Goal: Task Accomplishment & Management: Manage account settings

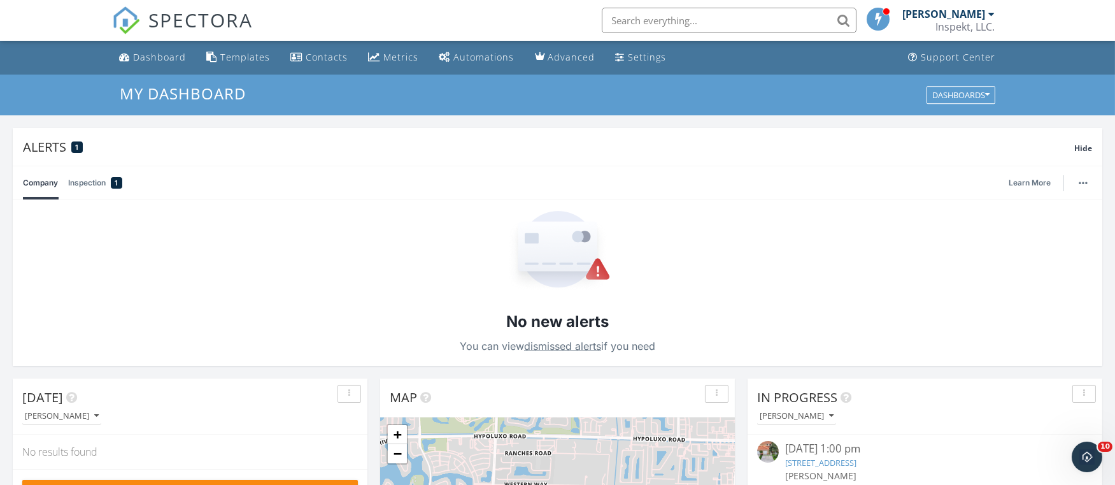
scroll to position [352, 0]
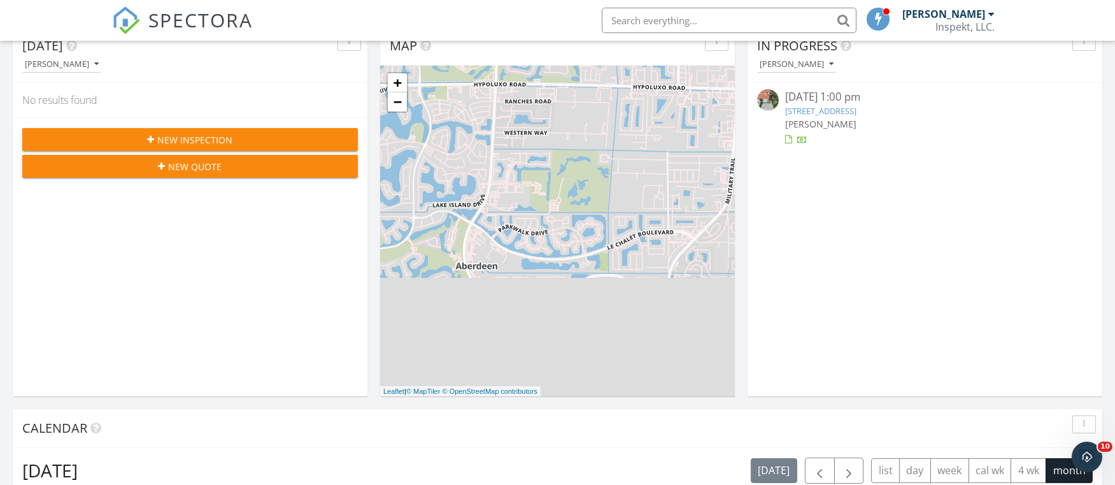
click at [218, 145] on span "New Inspection" at bounding box center [195, 139] width 75 height 13
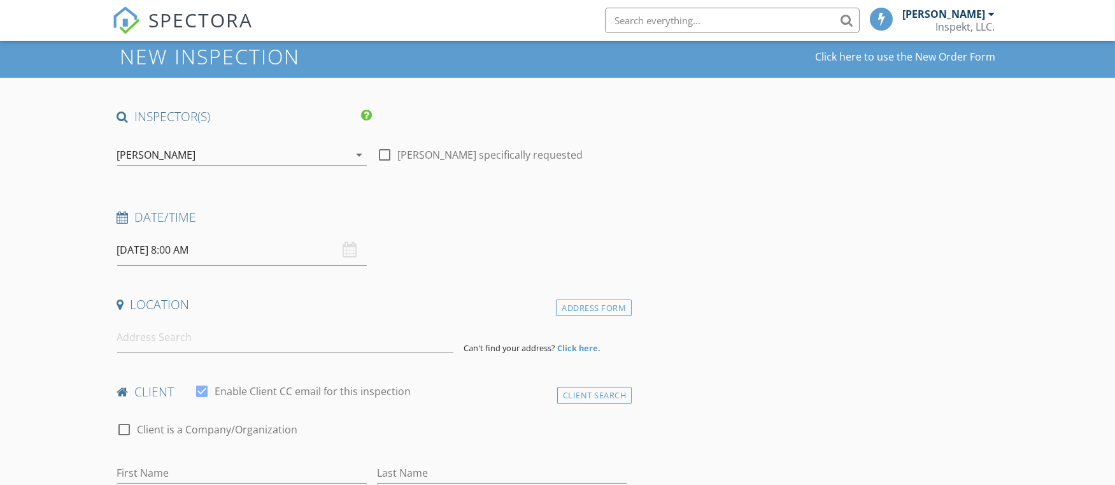
scroll to position [41, 0]
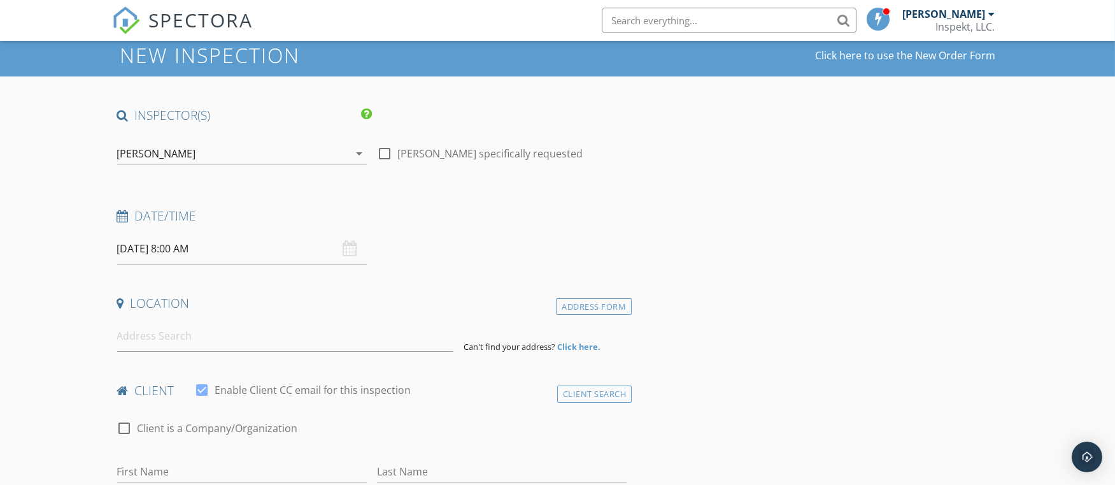
click at [143, 250] on input "[DATE] 8:00 AM" at bounding box center [242, 248] width 250 height 31
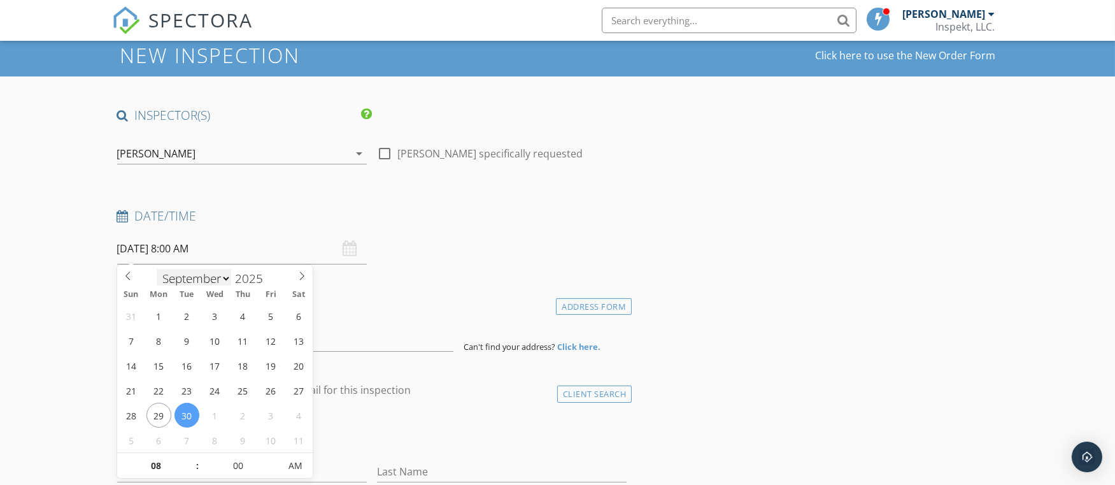
click at [178, 275] on select "January February March April May June July August September October November De…" at bounding box center [194, 278] width 75 height 19
select select "4"
click at [157, 268] on select "January February March April May June July August September October November De…" at bounding box center [194, 277] width 75 height 19
type input "05/01/2025 8:00 AM"
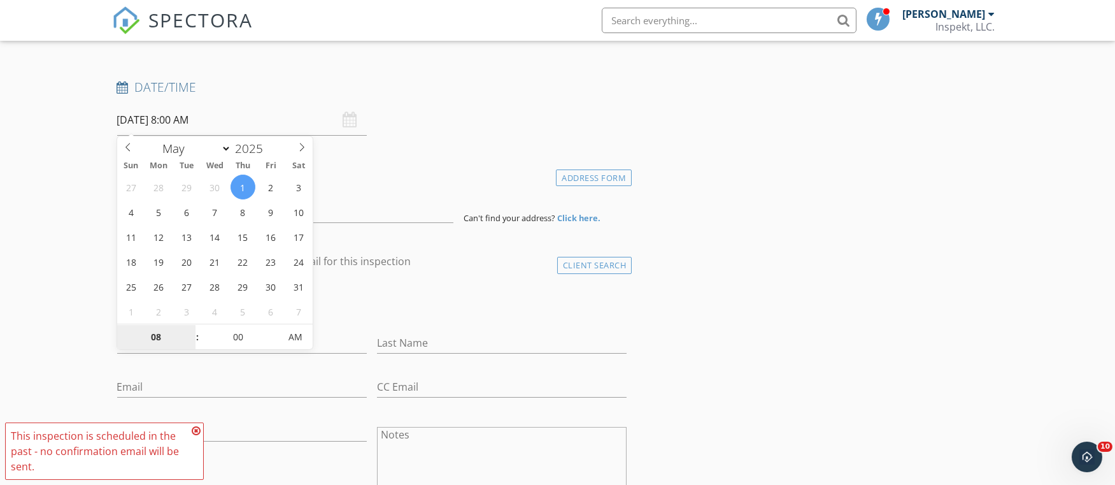
scroll to position [172, 0]
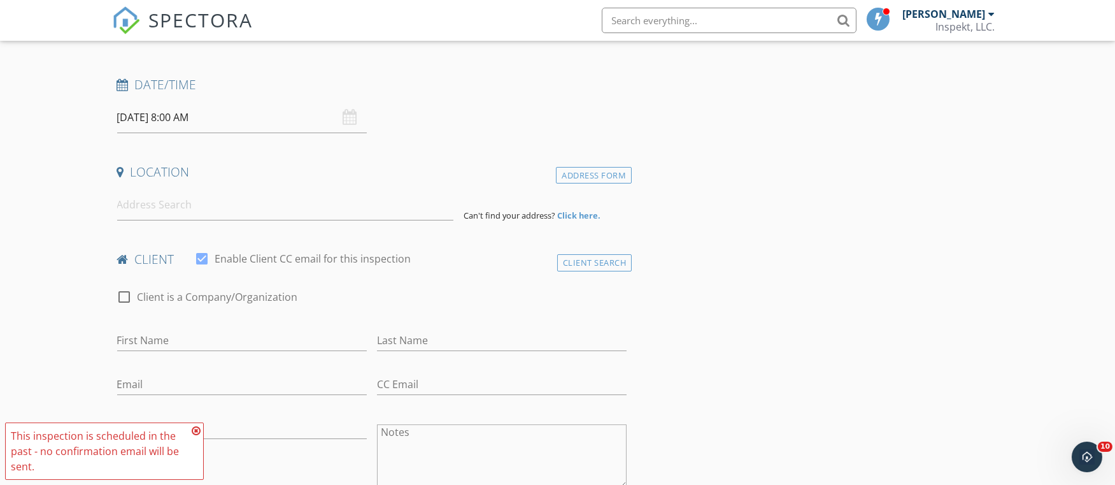
click at [176, 336] on input "First Name" at bounding box center [242, 340] width 250 height 21
type input "Robin"
type input "[PERSON_NAME]"
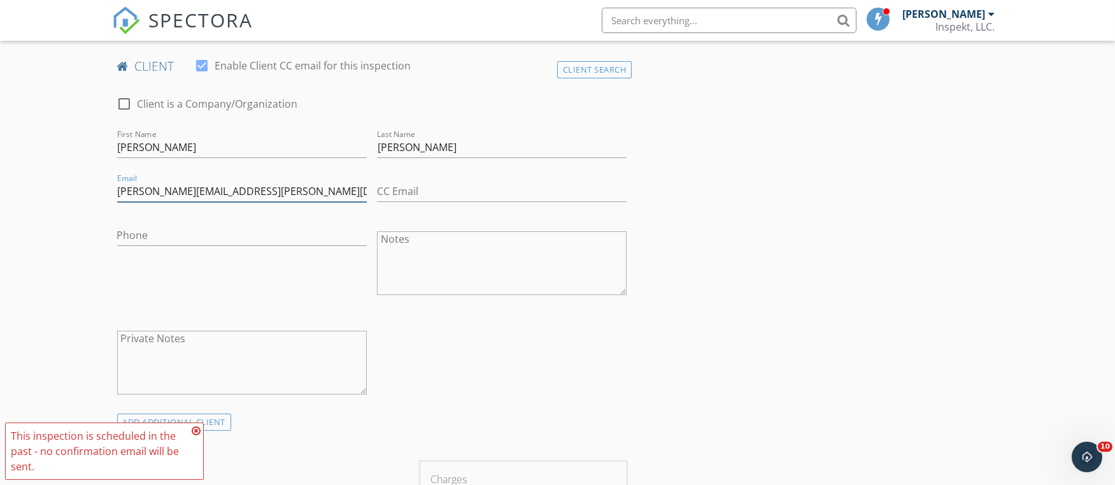
scroll to position [366, 0]
type input "Robin.servidio@yahoo.com"
click at [211, 239] on input "Phone" at bounding box center [242, 234] width 250 height 21
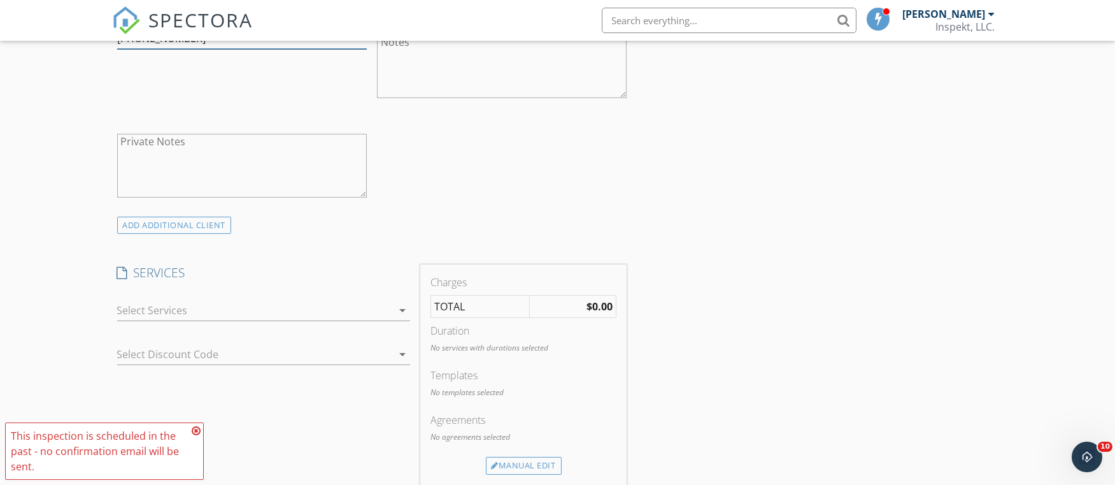
scroll to position [570, 0]
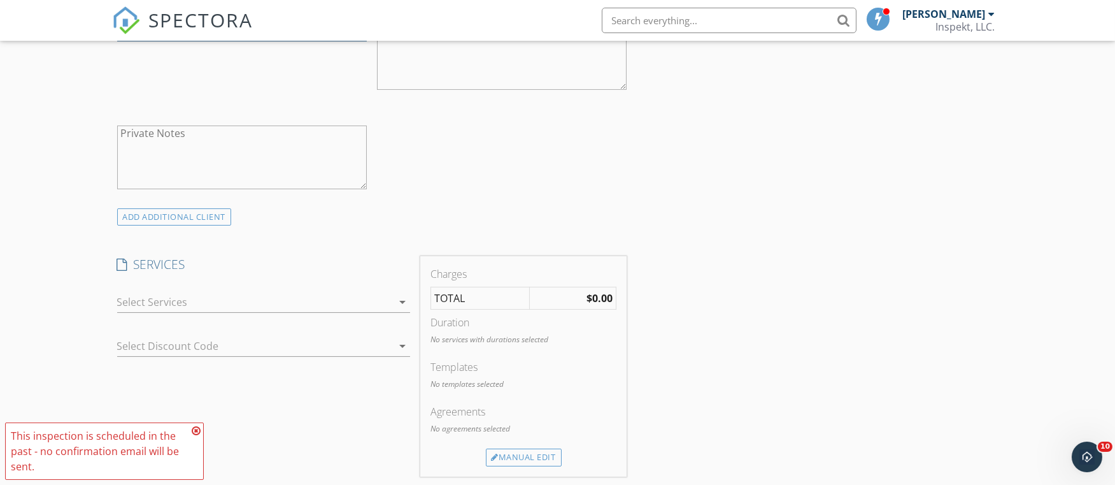
type input "[PHONE_NUMBER]"
click at [364, 301] on div at bounding box center [254, 302] width 275 height 20
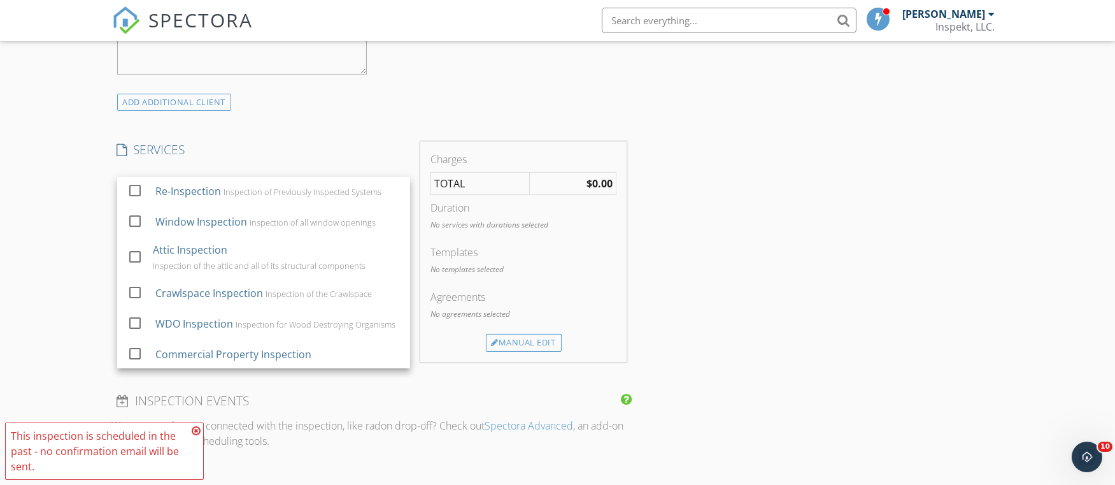
scroll to position [308, 0]
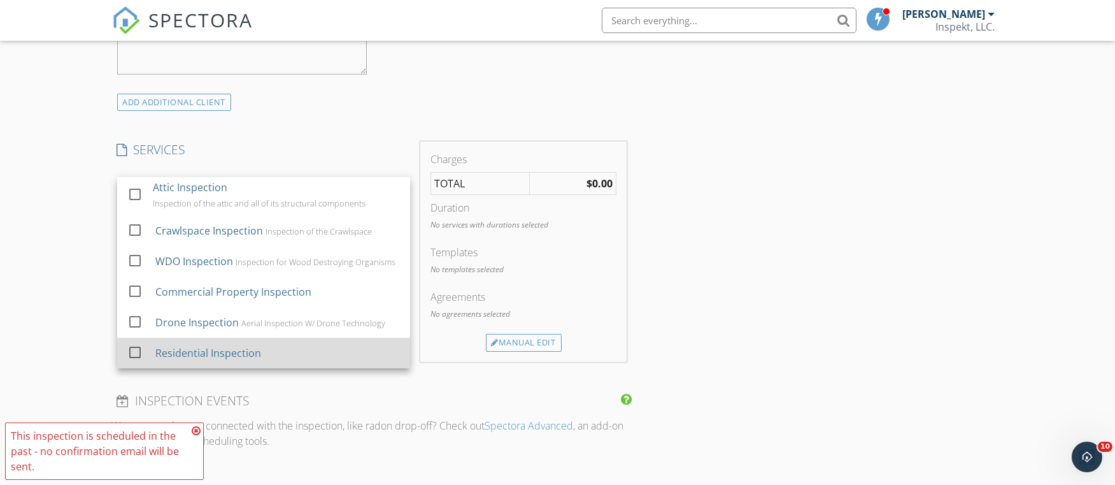
click at [265, 343] on div "Residential Inspection" at bounding box center [277, 352] width 245 height 25
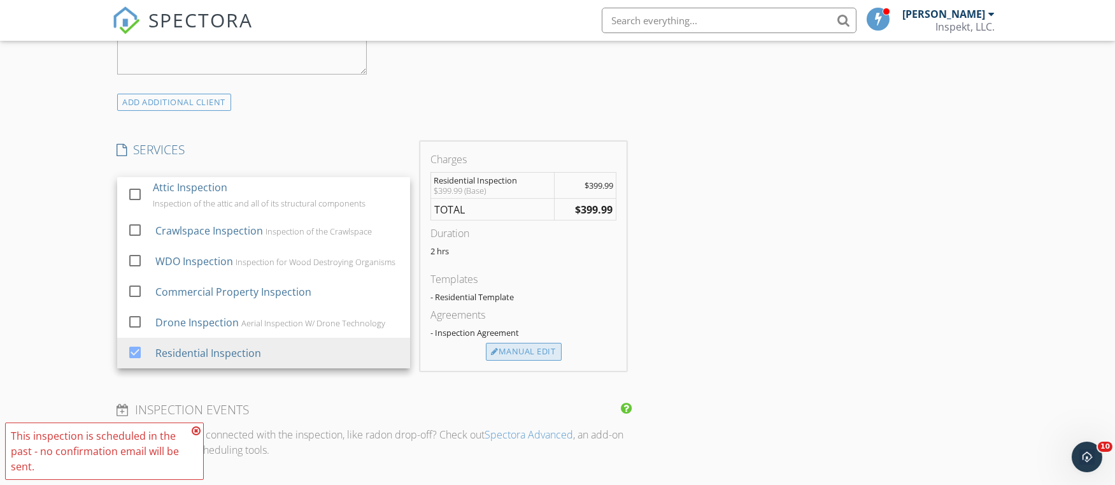
click at [517, 354] on div "Manual Edit" at bounding box center [524, 352] width 76 height 18
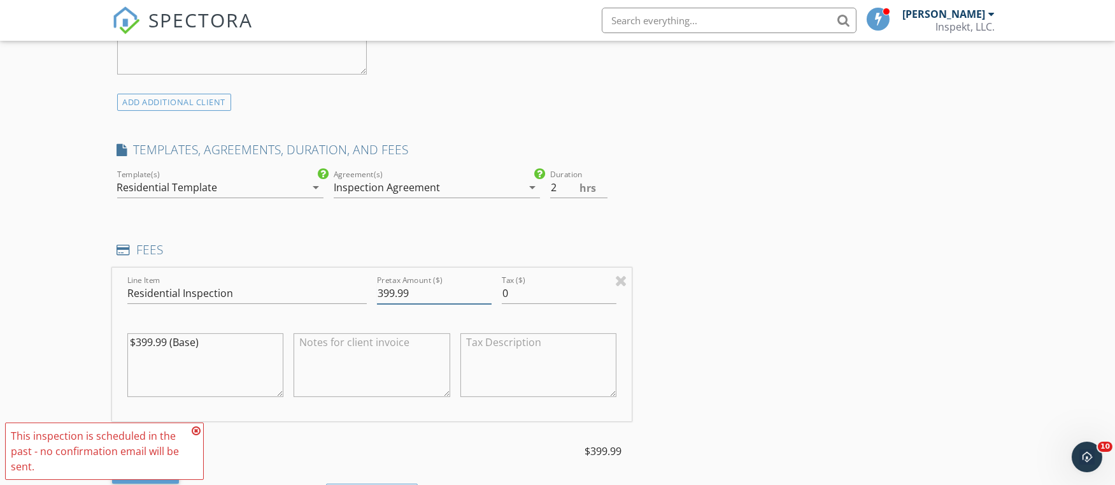
click at [383, 297] on input "399.99" at bounding box center [434, 293] width 115 height 21
type input "499.99"
click at [145, 340] on textarea "$399.99 (Base)" at bounding box center [205, 365] width 157 height 64
type textarea "$499.99 (Base)"
click at [95, 301] on div "New Inspection Click here to use the New Order Form INSPECTOR(S) check_box Benj…" at bounding box center [557, 425] width 1115 height 2071
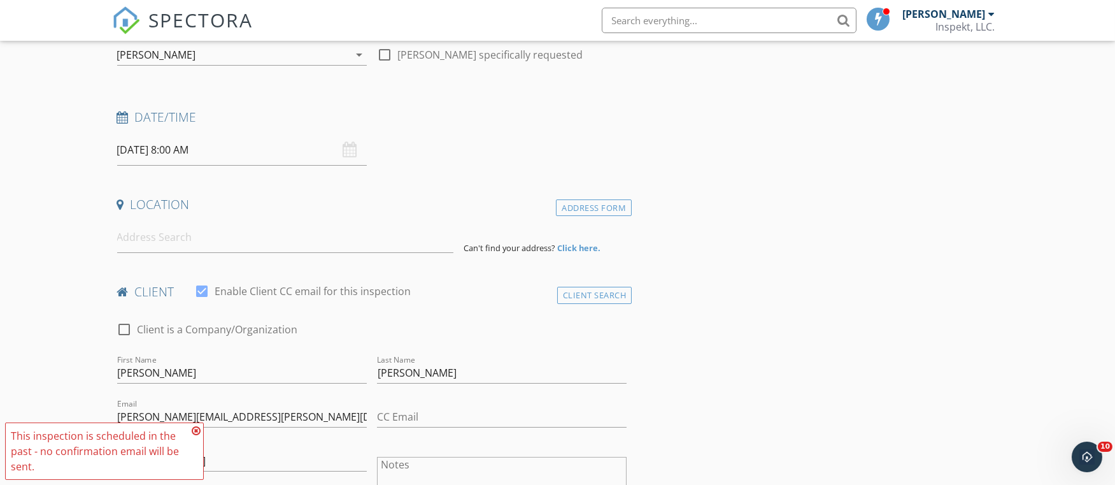
scroll to position [132, 0]
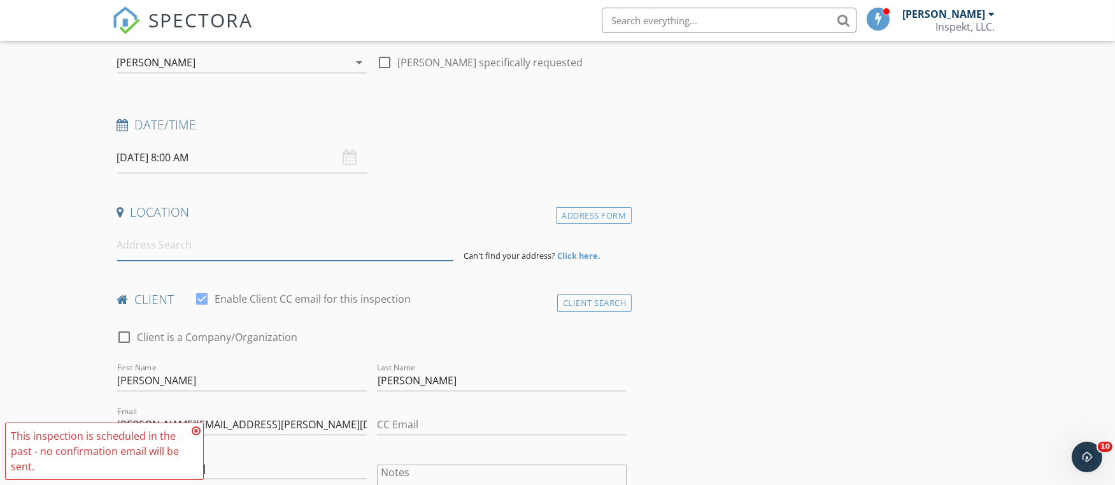
click at [252, 252] on input at bounding box center [285, 244] width 336 height 31
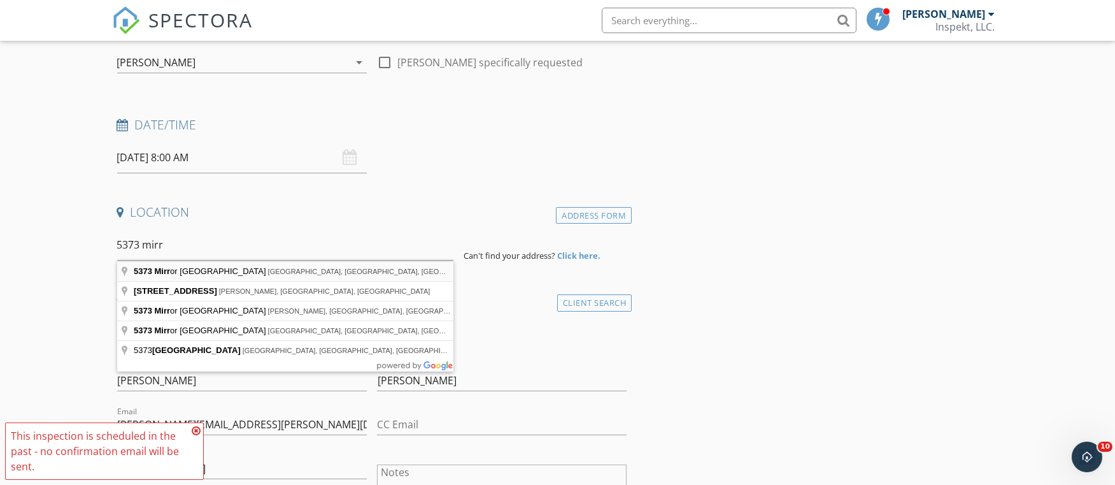
type input "5373 Mirror Lakes Boulevard, Boynton Beach, FL, USA"
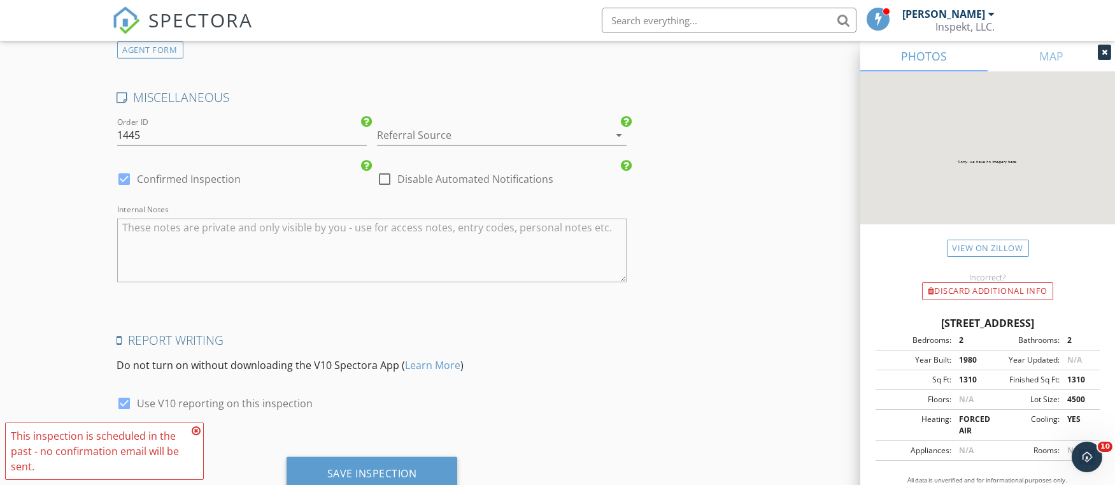
scroll to position [1919, 0]
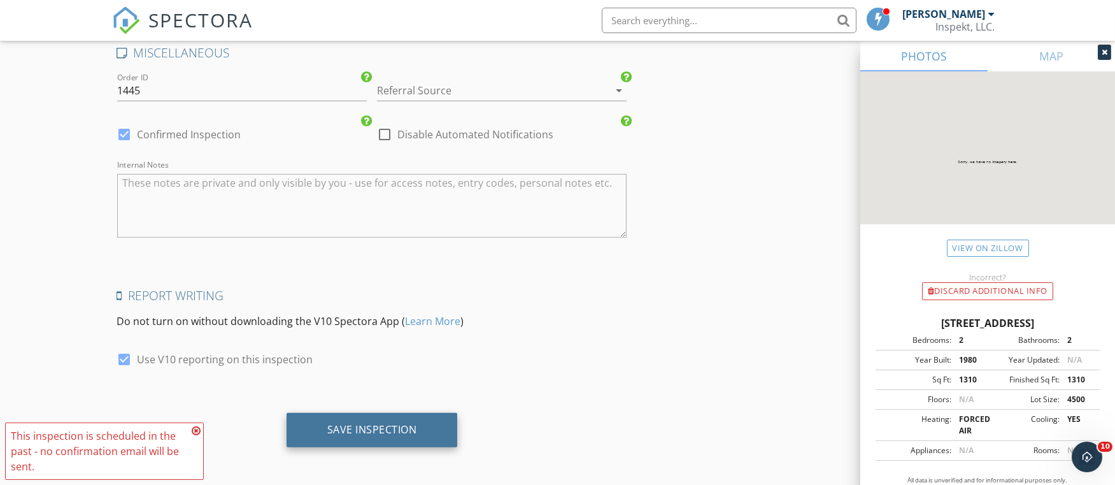
click at [408, 413] on div "Save Inspection" at bounding box center [372, 430] width 171 height 34
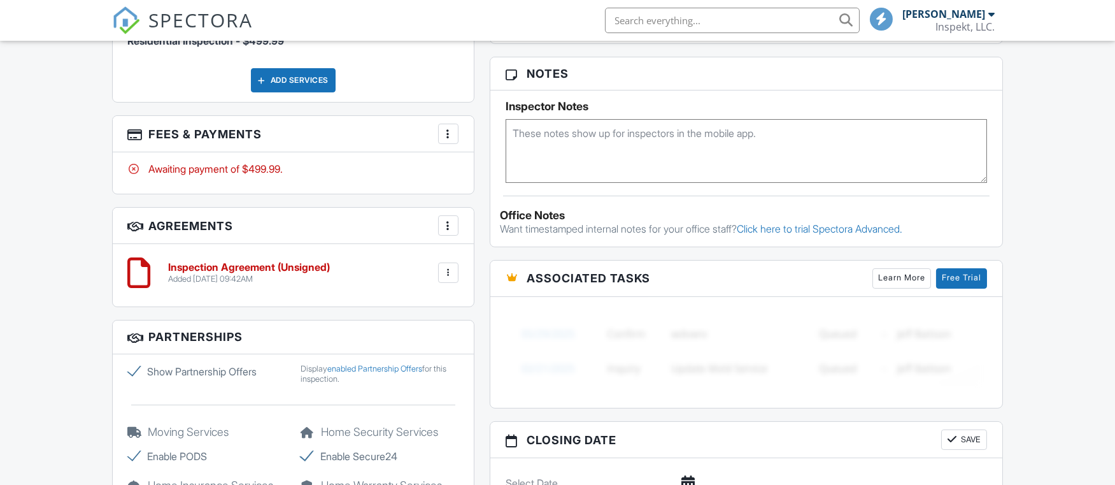
click at [447, 127] on div at bounding box center [448, 133] width 13 height 13
click at [446, 127] on div at bounding box center [448, 133] width 13 height 13
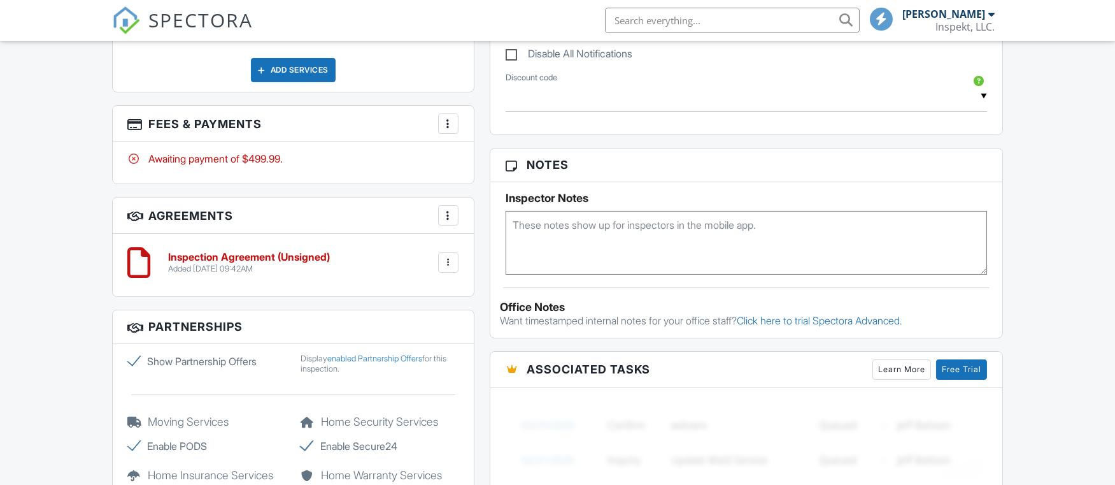
scroll to position [731, 0]
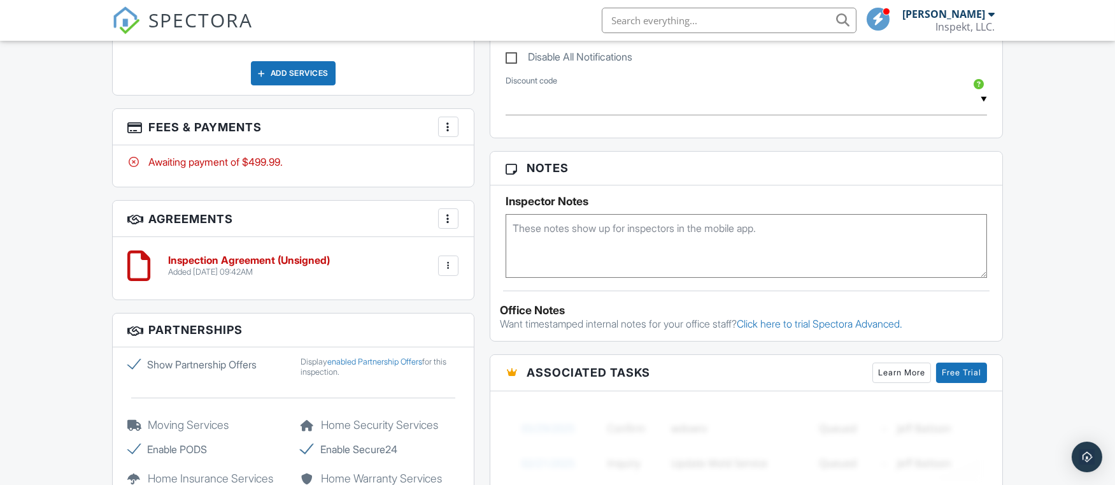
click at [448, 122] on div at bounding box center [448, 126] width 13 height 13
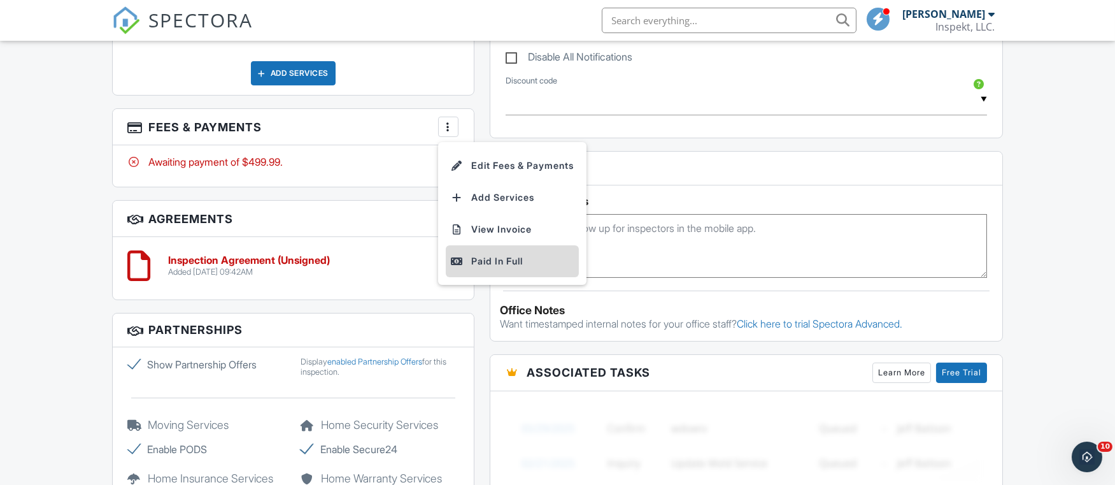
click at [479, 254] on div "Paid In Full" at bounding box center [512, 261] width 123 height 15
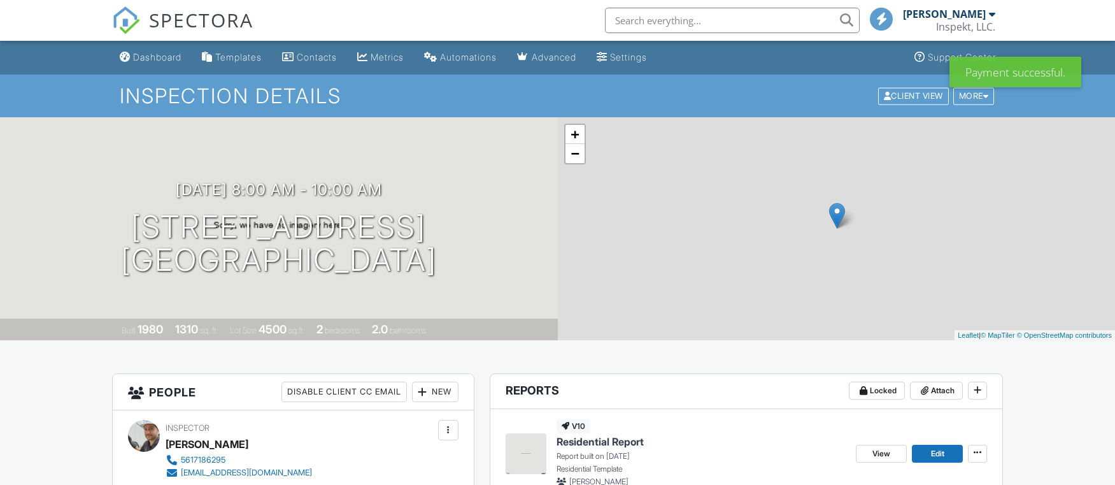
scroll to position [809, 0]
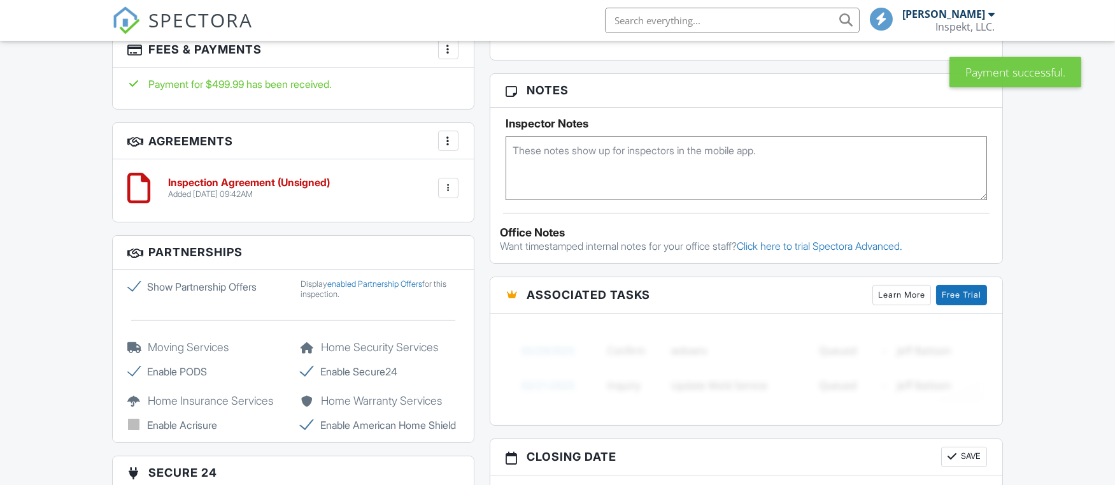
click at [447, 134] on div at bounding box center [448, 140] width 13 height 13
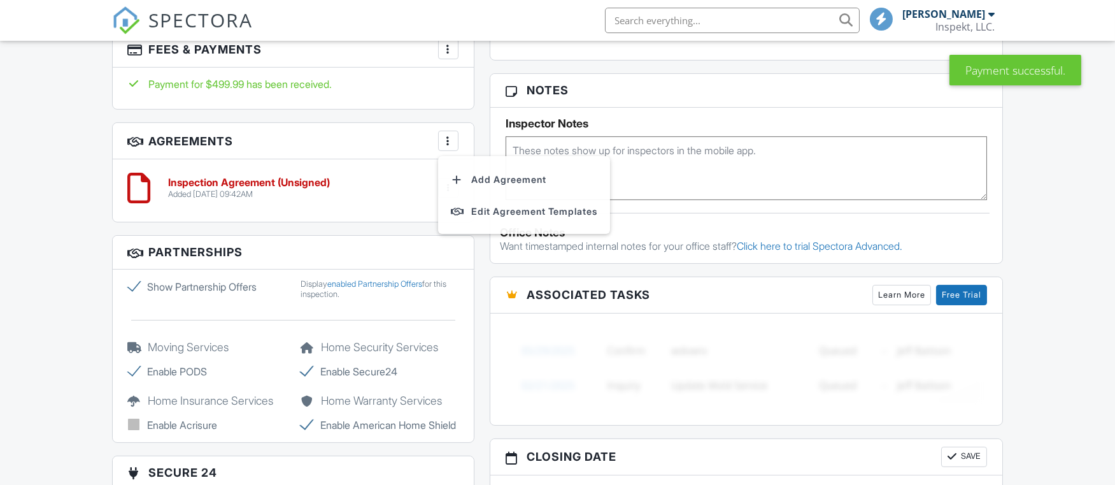
scroll to position [870, 0]
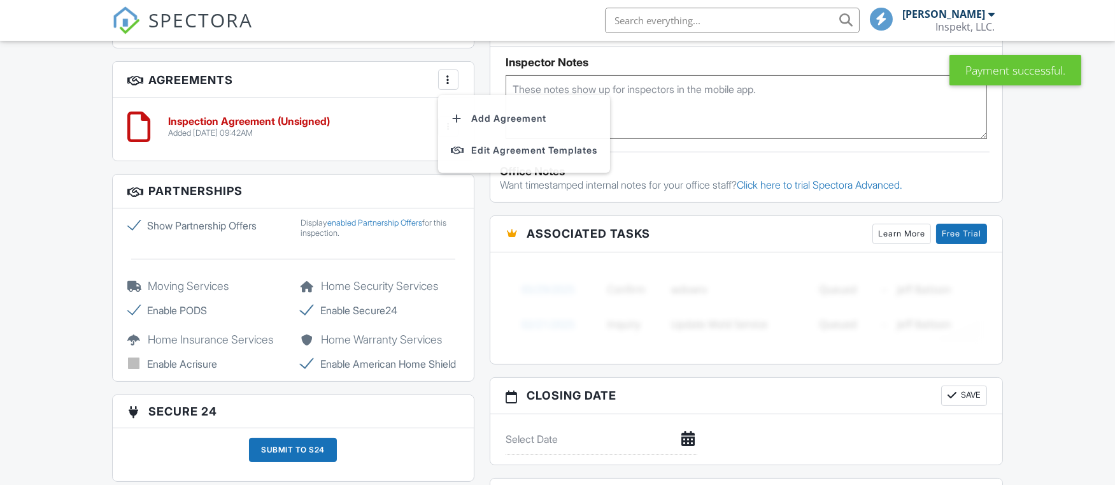
click at [447, 73] on div at bounding box center [448, 79] width 13 height 13
click at [448, 73] on div at bounding box center [448, 79] width 13 height 13
click at [413, 125] on div "Inspection Agreement (Unsigned) Added 09/29/2025 09:42AM Edit File Delete Downl…" at bounding box center [309, 127] width 297 height 22
click at [441, 122] on div at bounding box center [448, 127] width 20 height 20
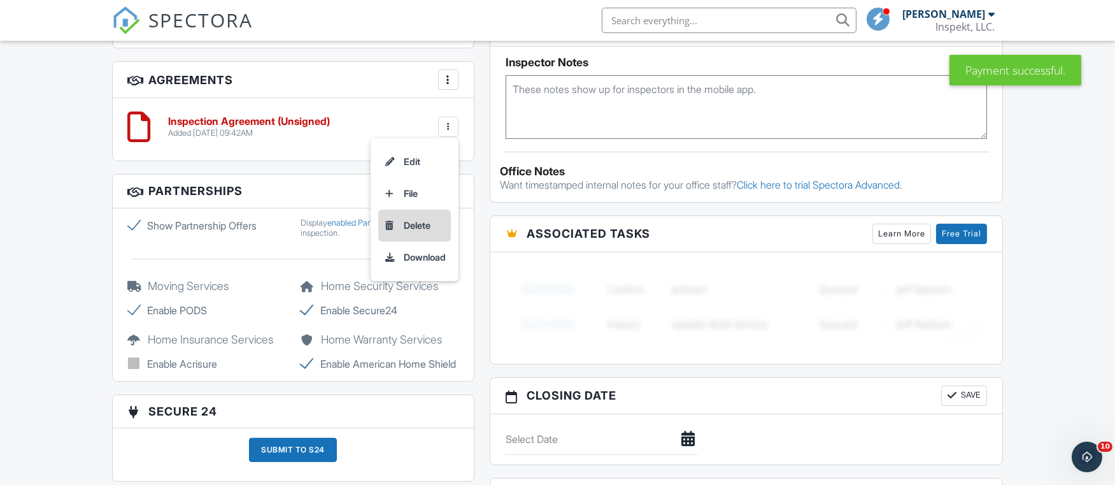
click at [420, 217] on li "Delete" at bounding box center [414, 226] width 73 height 32
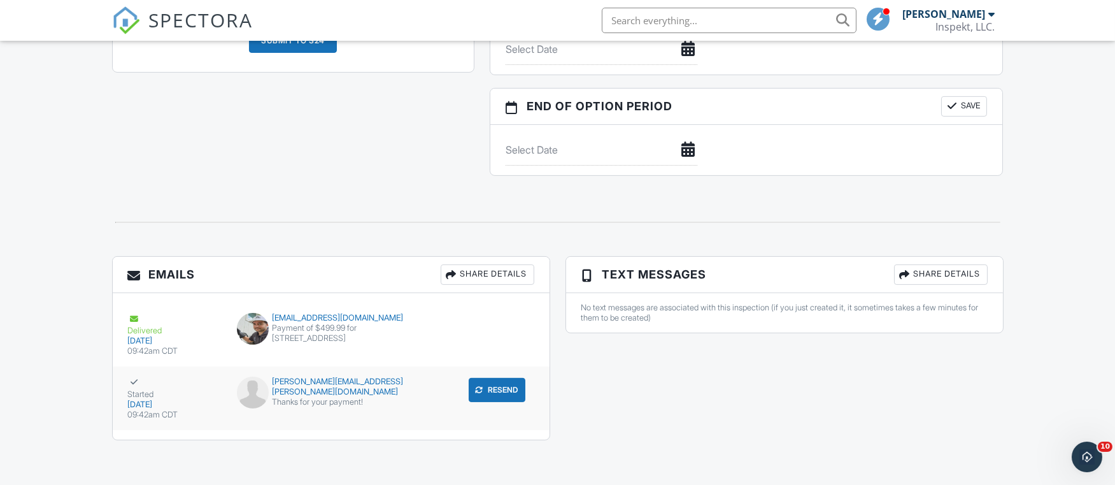
scroll to position [1259, 0]
click at [315, 378] on div "robin.servidio@yahoo.com" at bounding box center [331, 388] width 188 height 20
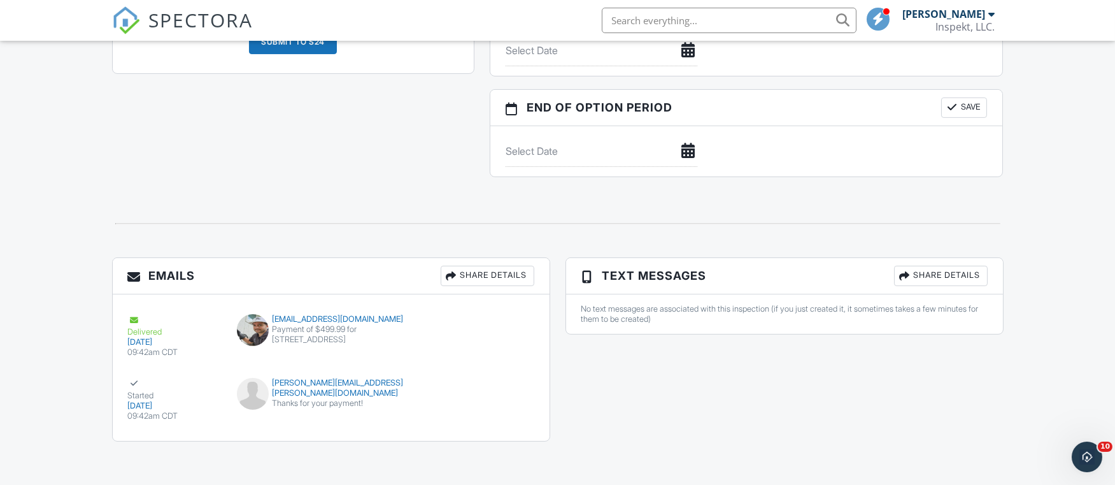
click at [517, 269] on div "Share Details" at bounding box center [488, 276] width 94 height 20
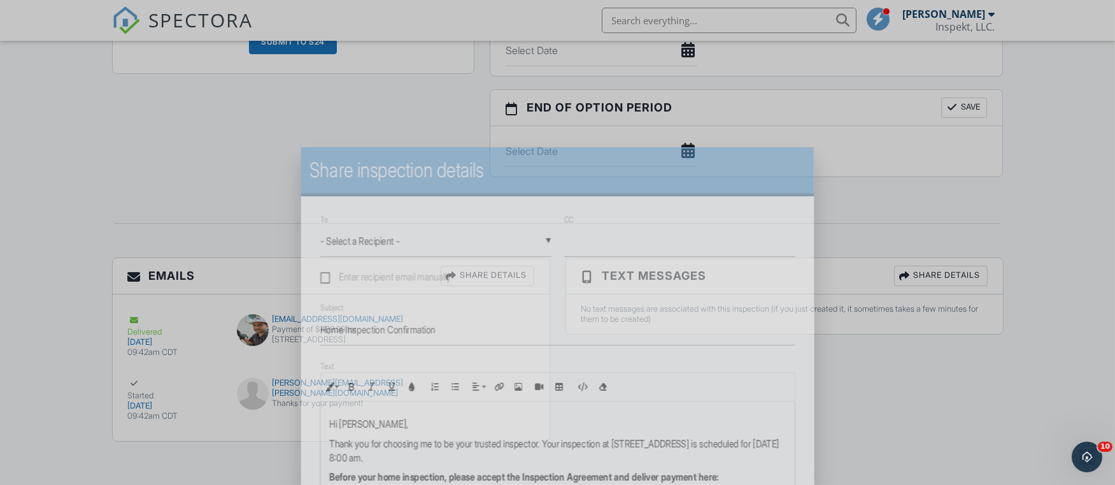
scroll to position [1188, 0]
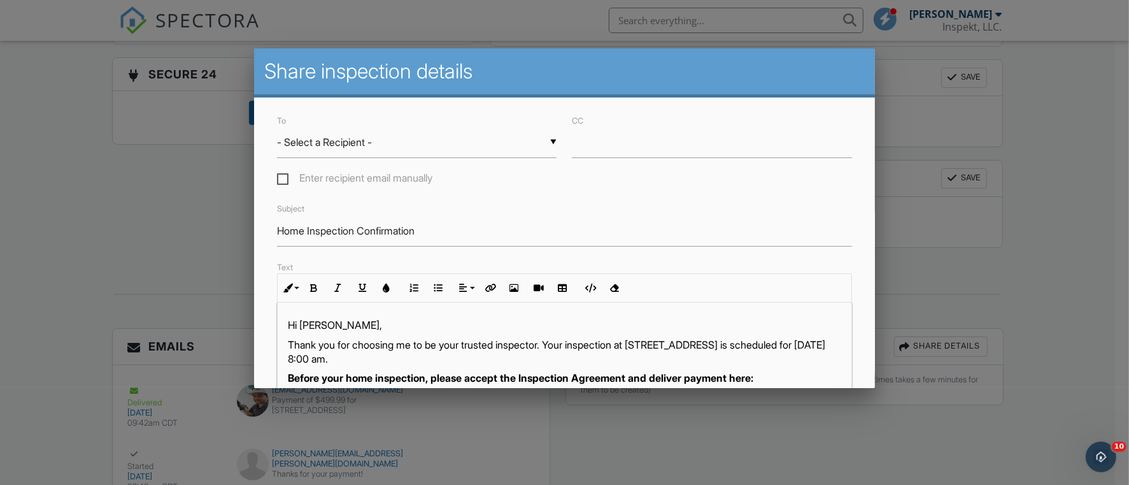
click at [956, 148] on div at bounding box center [564, 239] width 1129 height 606
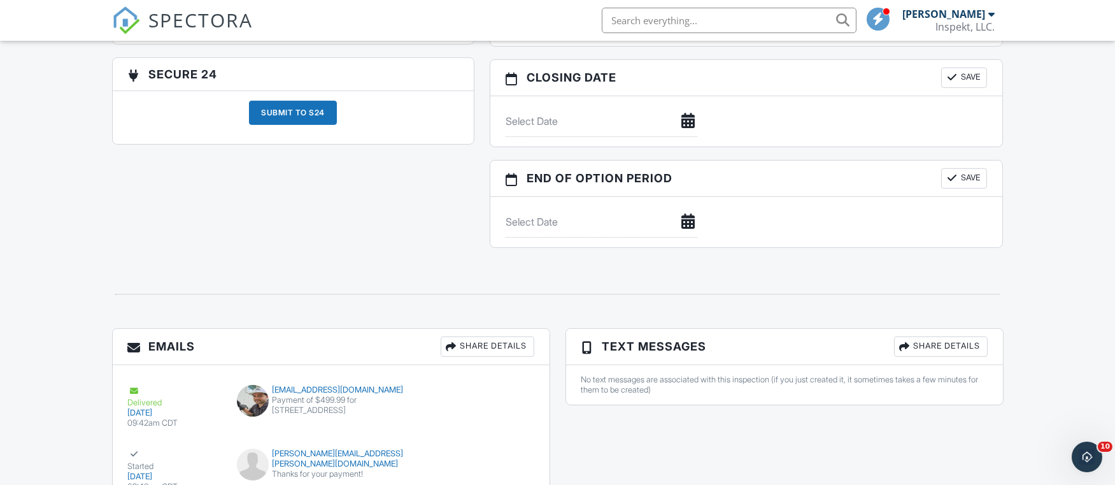
scroll to position [1260, 0]
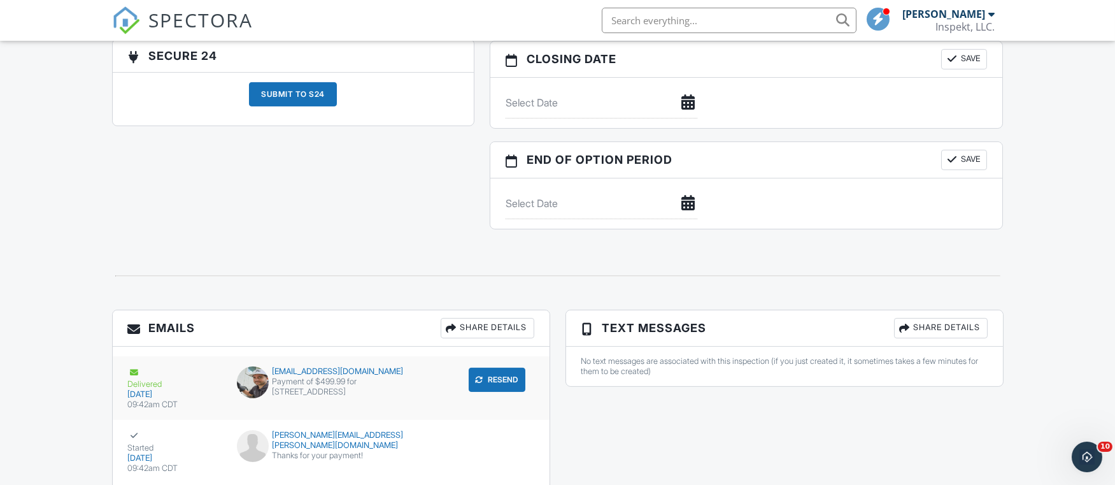
click at [382, 387] on div "Payment of $499.99 for [STREET_ADDRESS]" at bounding box center [331, 386] width 188 height 20
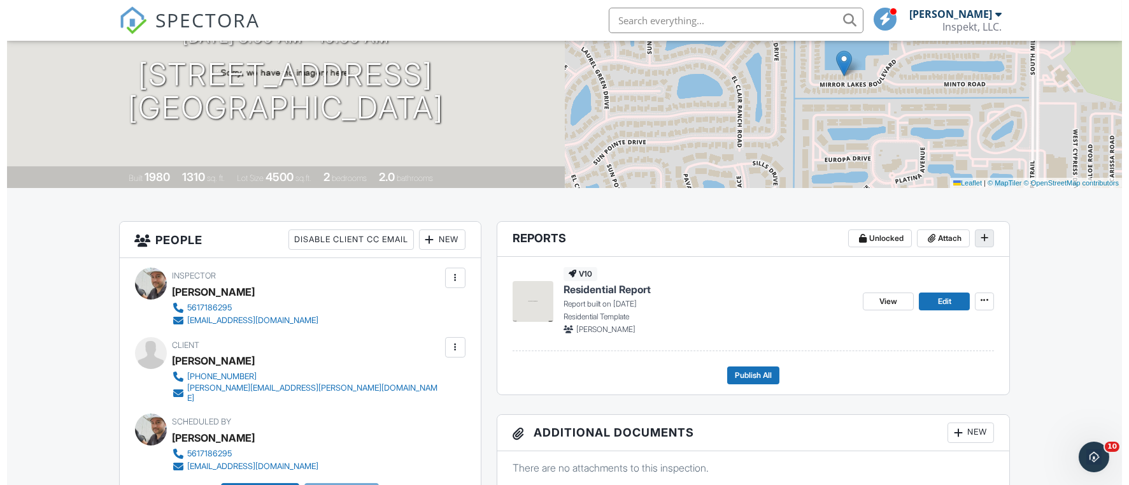
scroll to position [164, 0]
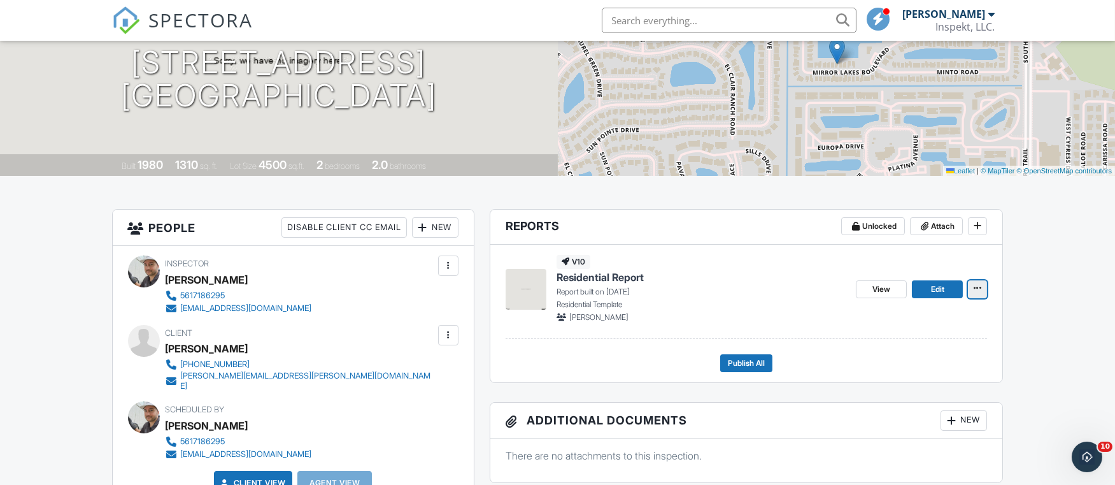
click at [972, 287] on span at bounding box center [977, 288] width 13 height 13
click at [916, 382] on input "Delete Report" at bounding box center [915, 382] width 130 height 29
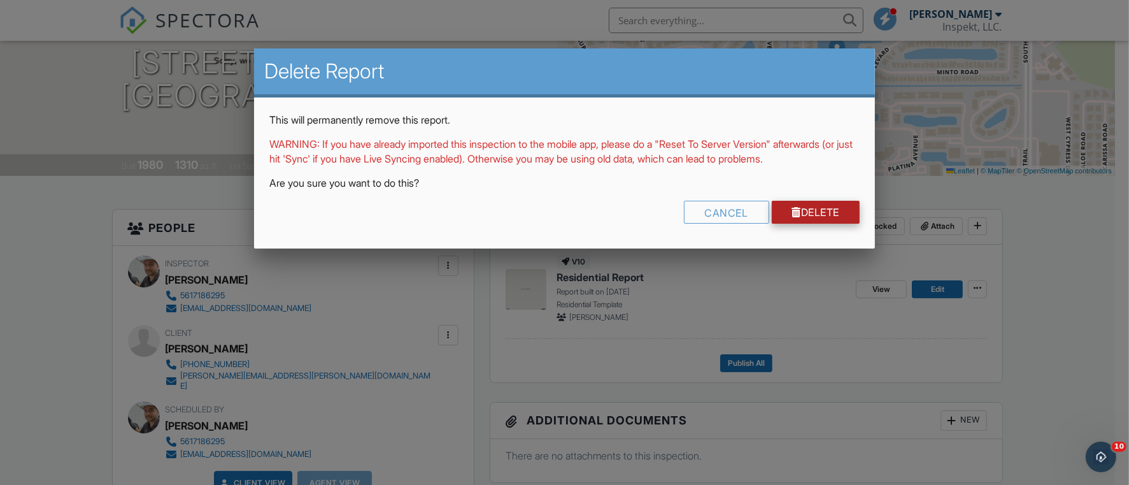
click at [814, 222] on link "Delete" at bounding box center [816, 212] width 89 height 23
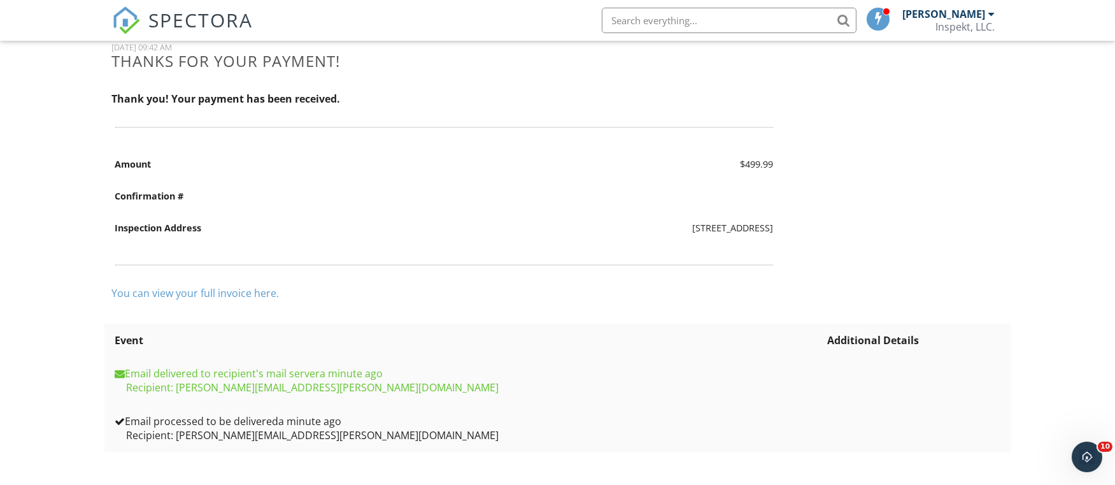
click at [250, 293] on link "You can view your full invoice here." at bounding box center [196, 293] width 168 height 14
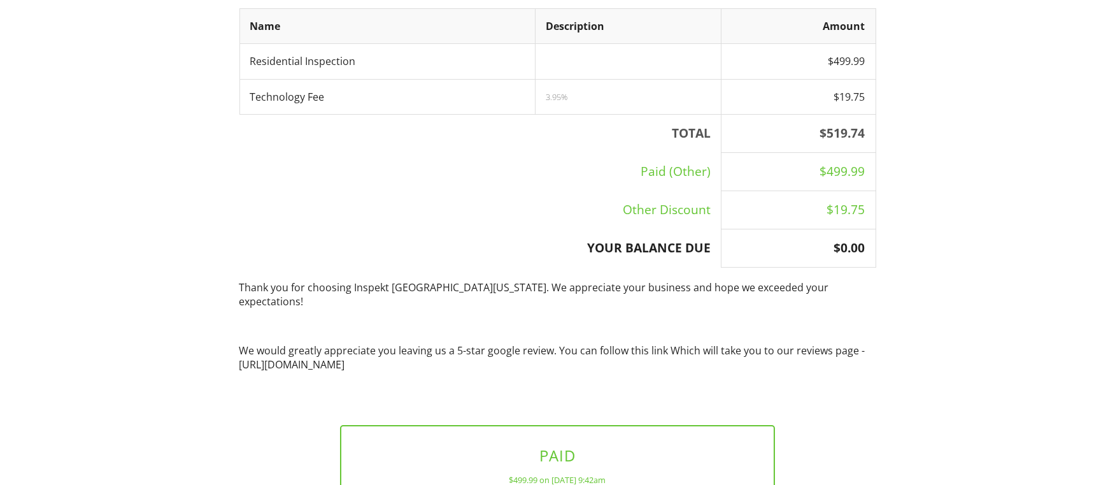
scroll to position [333, 0]
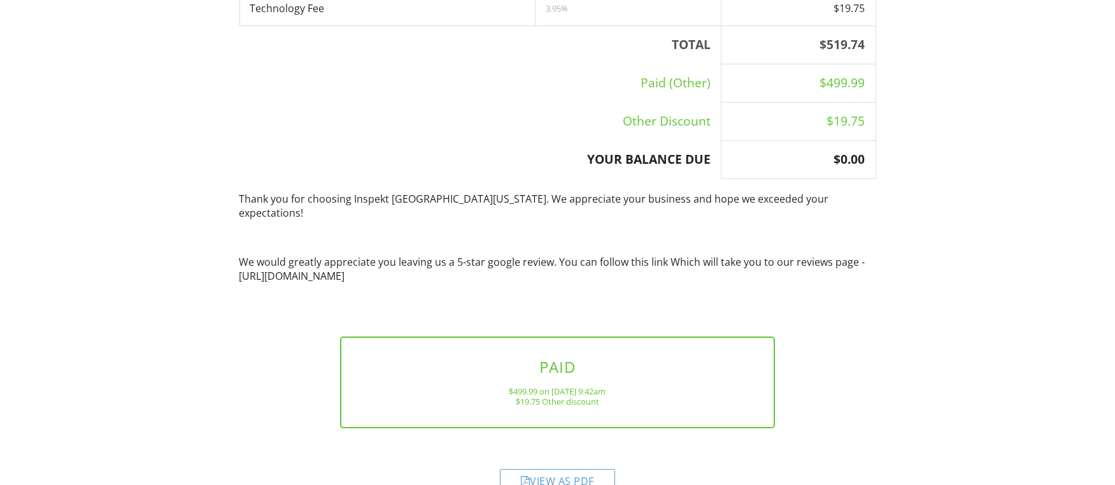
drag, startPoint x: 489, startPoint y: 245, endPoint x: 544, endPoint y: 223, distance: 59.1
click at [544, 223] on div "Thank you for choosing Inspekt South Florida. We appreciate your business and h…" at bounding box center [558, 243] width 652 height 102
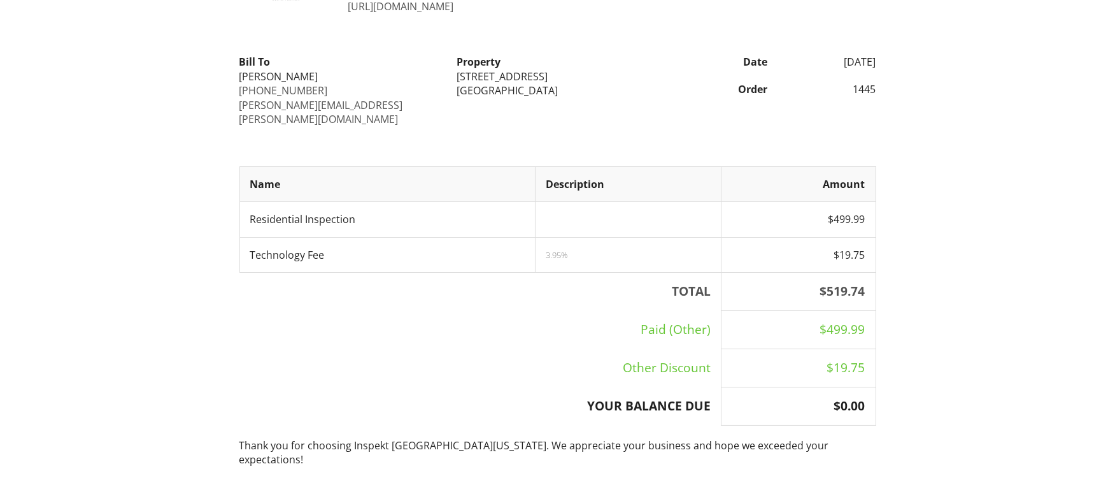
scroll to position [0, 0]
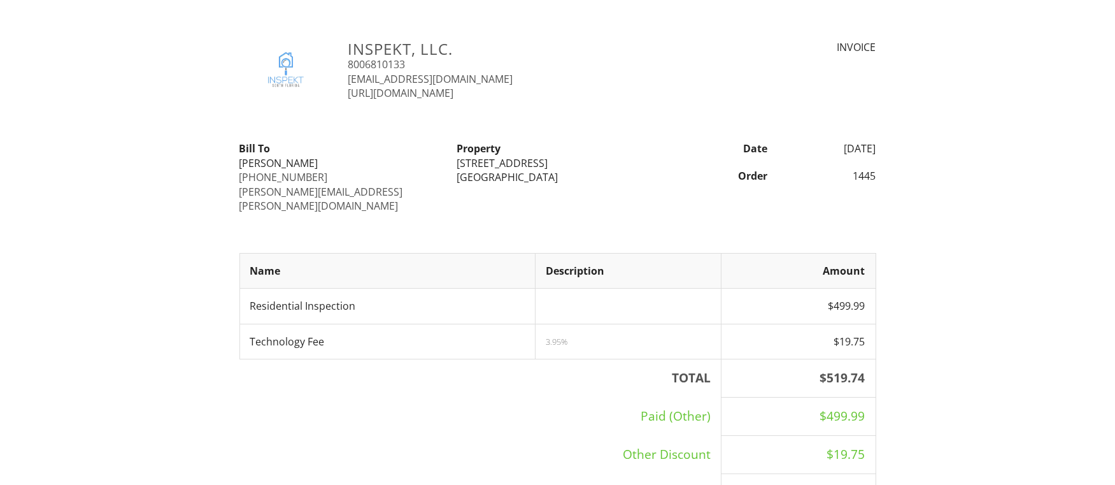
drag, startPoint x: 642, startPoint y: 178, endPoint x: 354, endPoint y: 159, distance: 289.2
click at [354, 159] on div "Bill To Robin Servidio 561-602-1815 robin.servidio@yahoo.com Property 5373 Mirr…" at bounding box center [558, 176] width 652 height 71
click at [354, 159] on div "Robin Servidio" at bounding box center [340, 163] width 202 height 14
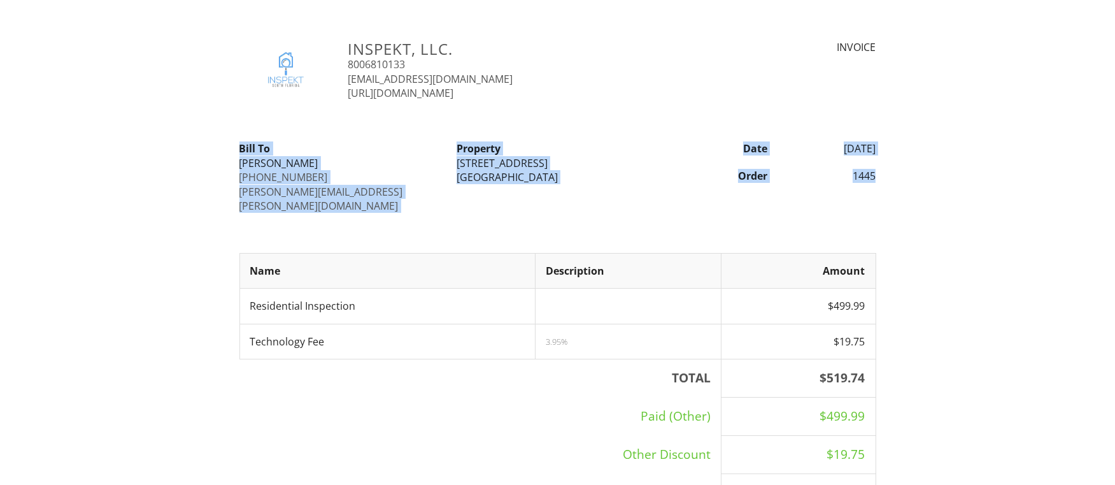
drag, startPoint x: 240, startPoint y: 154, endPoint x: 527, endPoint y: 218, distance: 293.8
click at [527, 218] on div "Inspekt, LLC. 8006810133 Ben@inspektsfl.com https://www.inspektsfl.com INVOICE …" at bounding box center [557, 437] width 637 height 794
click at [527, 225] on div at bounding box center [558, 232] width 652 height 14
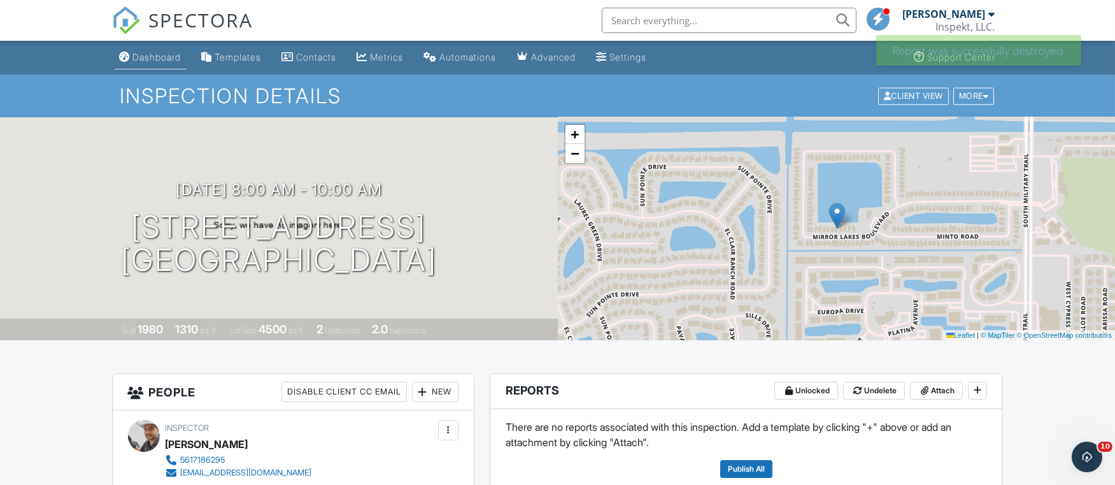
click at [169, 61] on div "Dashboard" at bounding box center [157, 57] width 48 height 11
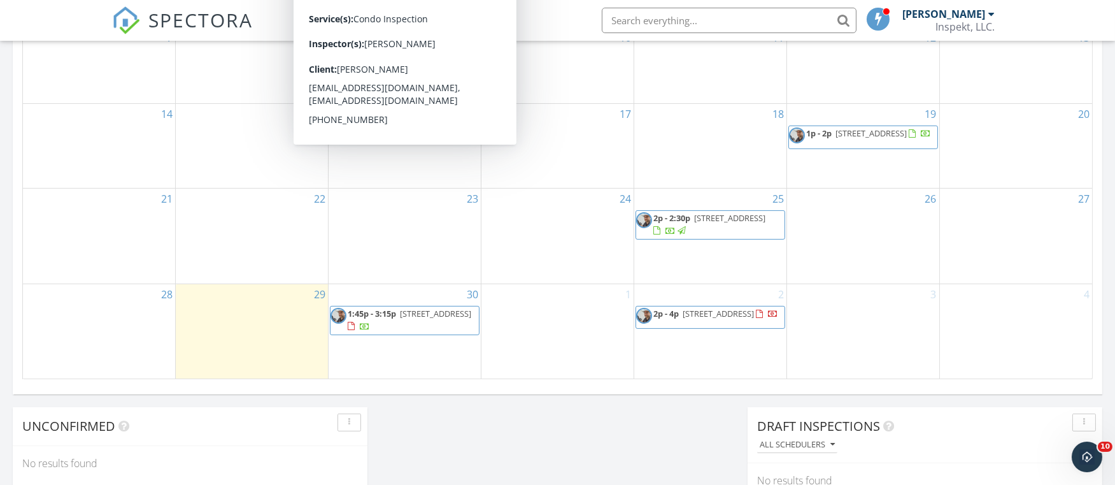
scroll to position [990, 0]
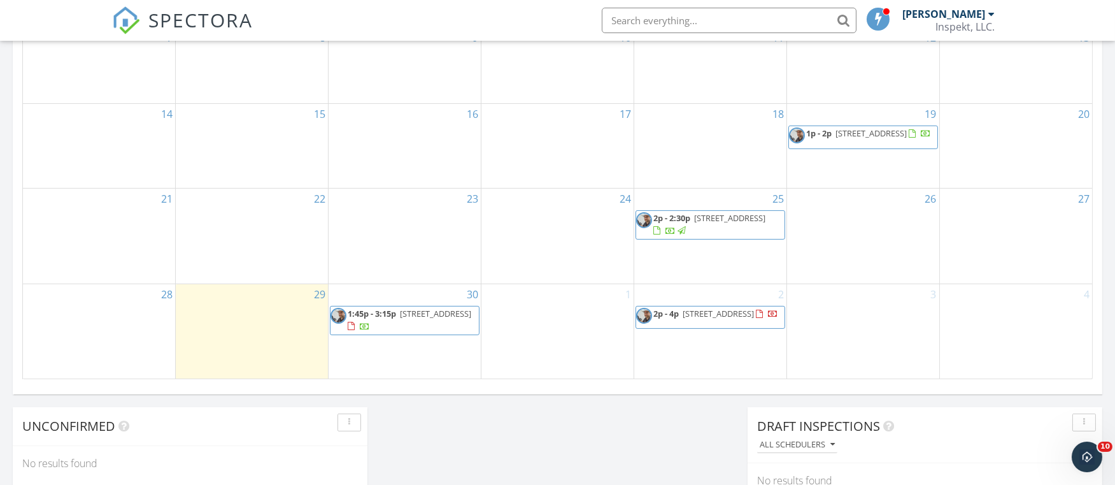
click at [687, 13] on input "text" at bounding box center [729, 20] width 255 height 25
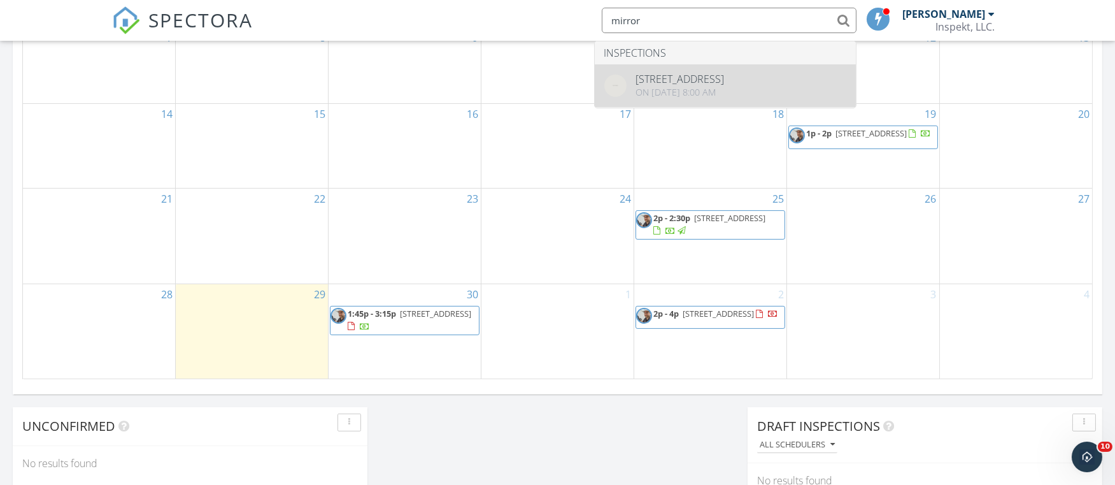
type input "mirror"
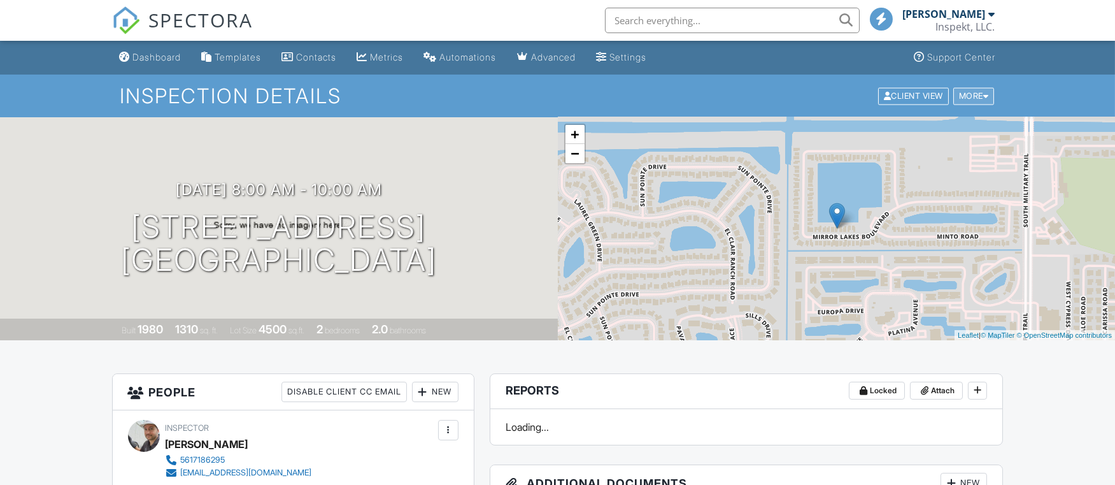
click at [975, 97] on div "More" at bounding box center [974, 95] width 41 height 17
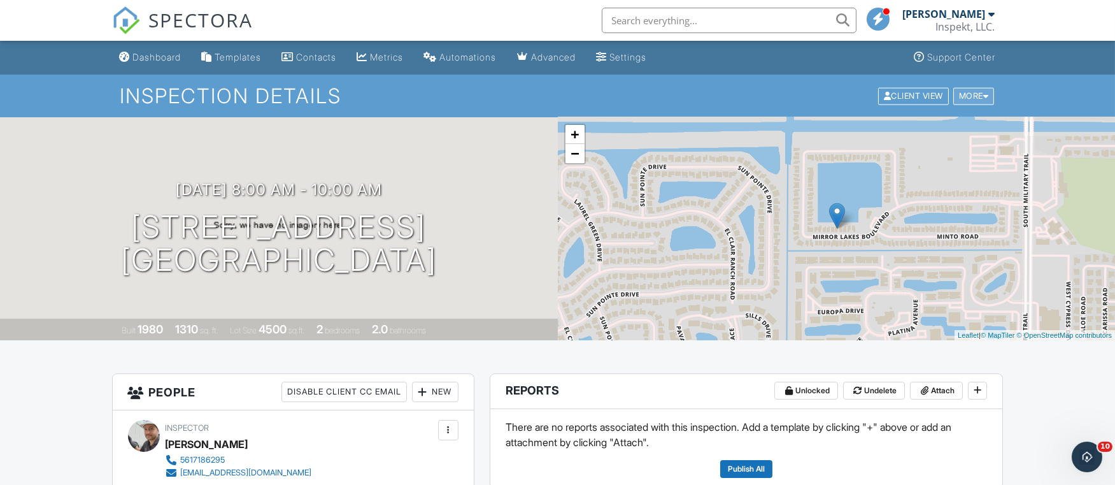
click at [979, 94] on div "More" at bounding box center [974, 95] width 41 height 17
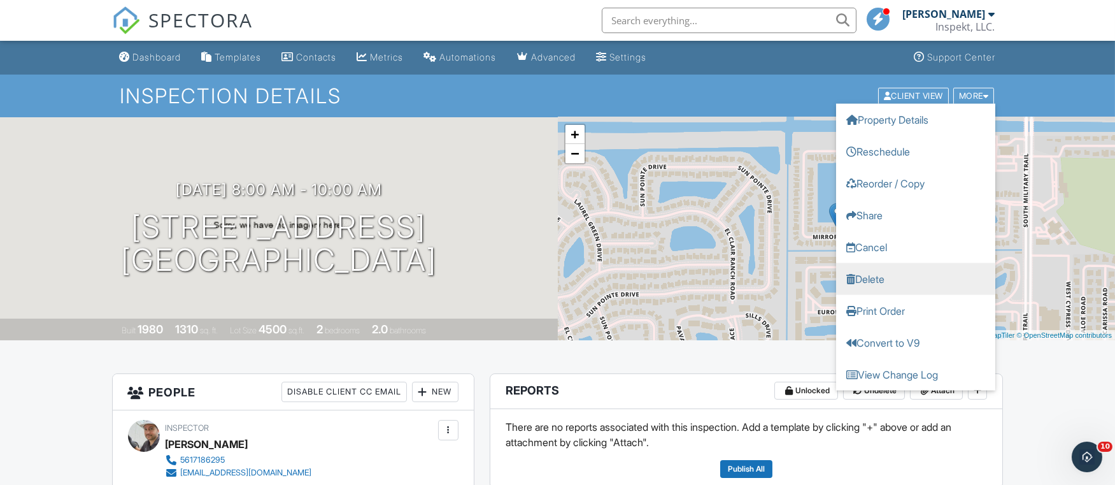
click at [917, 273] on link "Delete" at bounding box center [915, 278] width 159 height 32
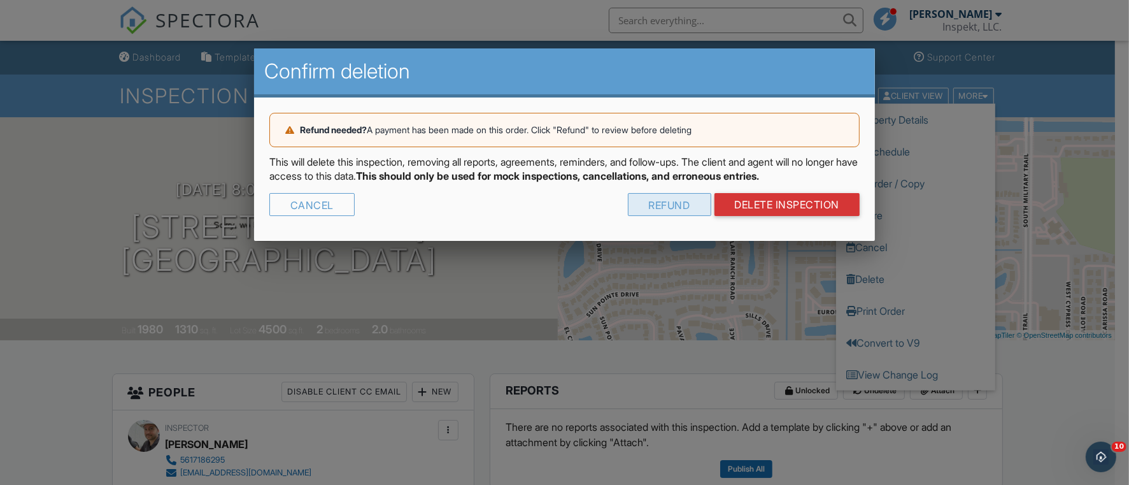
click at [651, 201] on div "Refund" at bounding box center [669, 204] width 83 height 23
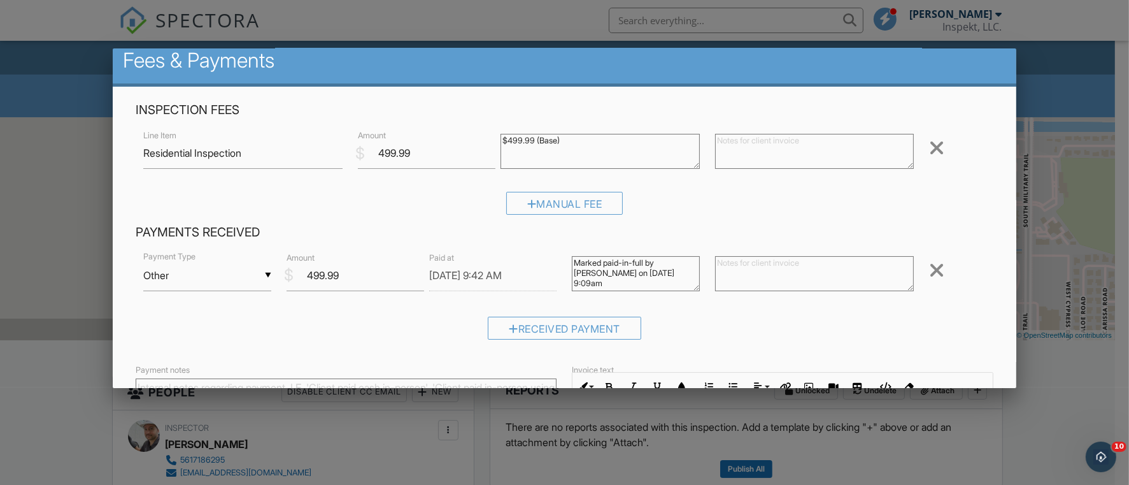
scroll to position [180, 0]
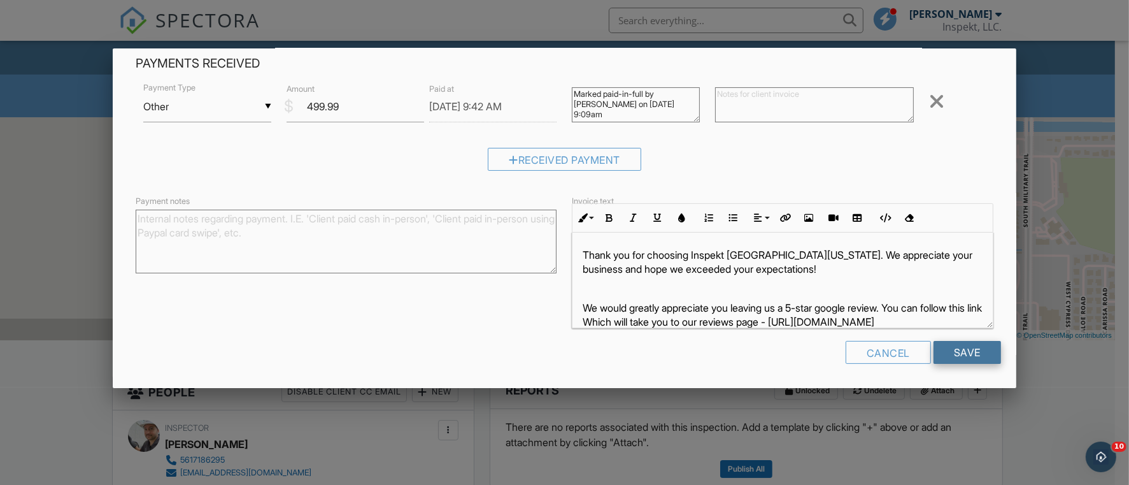
click at [958, 361] on input "Save" at bounding box center [968, 352] width 68 height 23
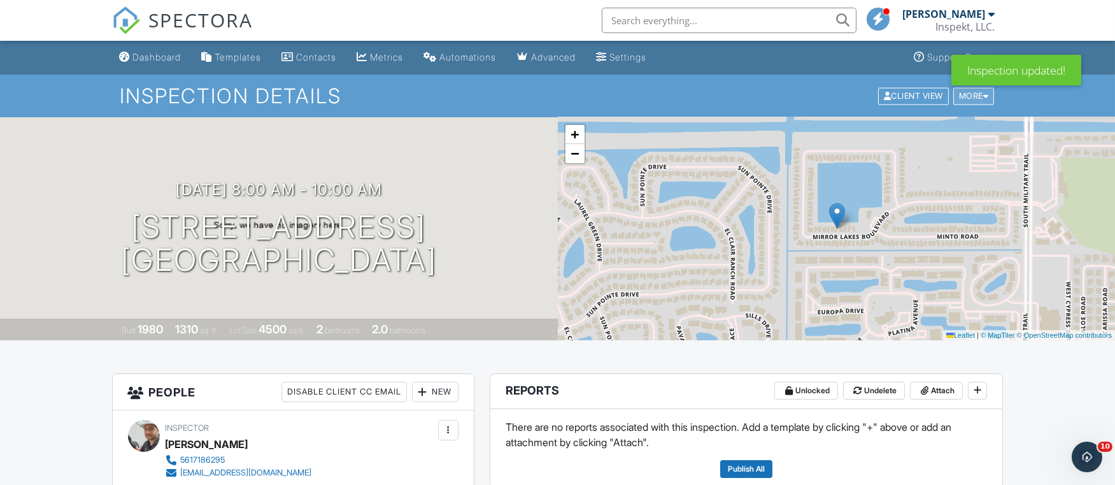
click at [978, 94] on div "More" at bounding box center [974, 95] width 41 height 17
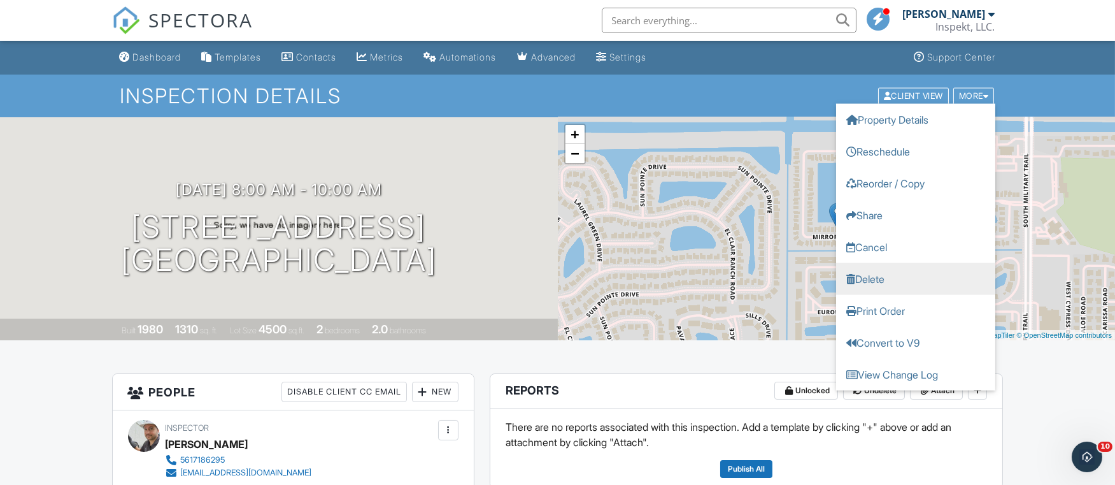
click at [933, 286] on link "Delete" at bounding box center [915, 278] width 159 height 32
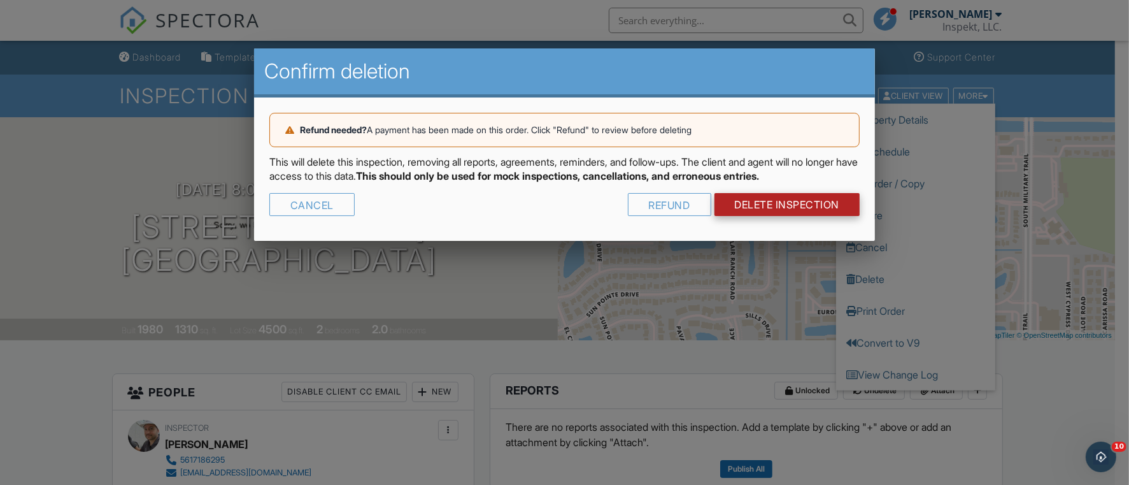
click at [806, 206] on link "DELETE Inspection" at bounding box center [788, 204] width 146 height 23
